Goal: Book appointment/travel/reservation

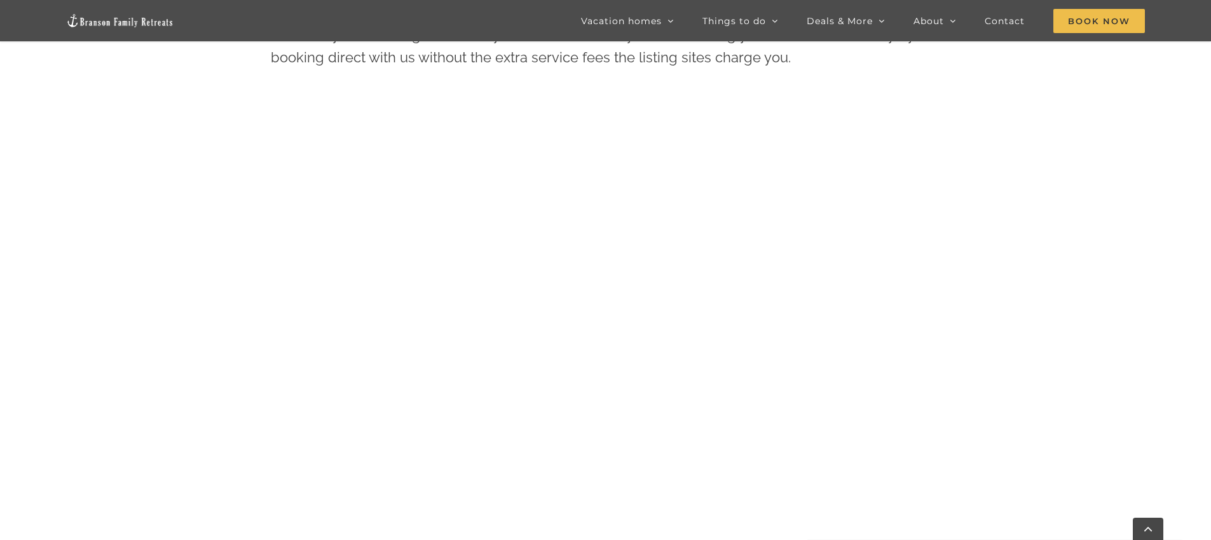
scroll to position [267, 0]
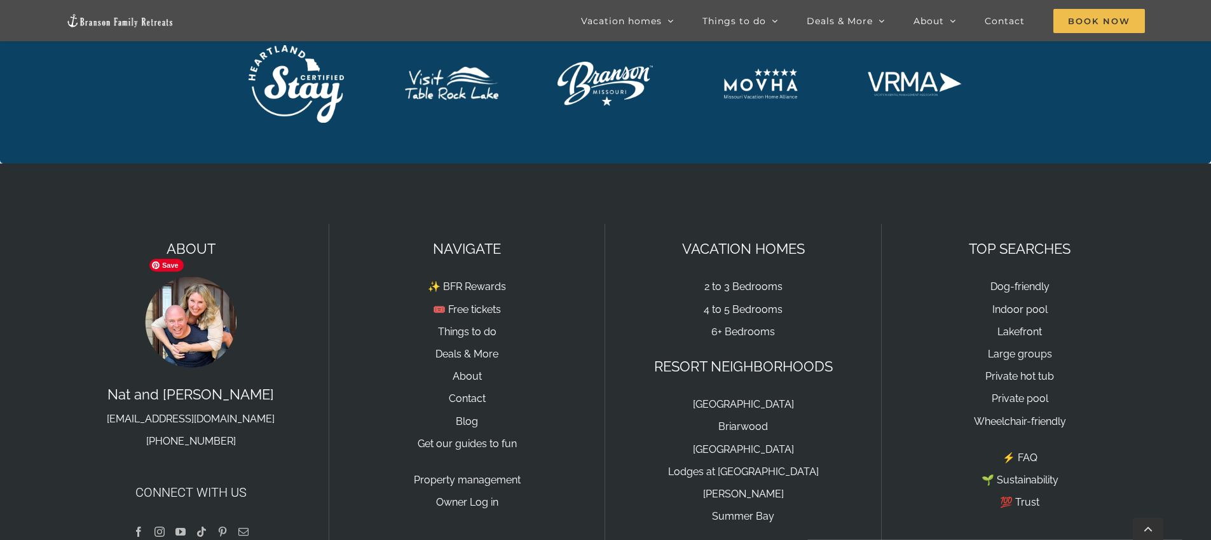
scroll to position [4349, 0]
